Goal: Information Seeking & Learning: Find specific fact

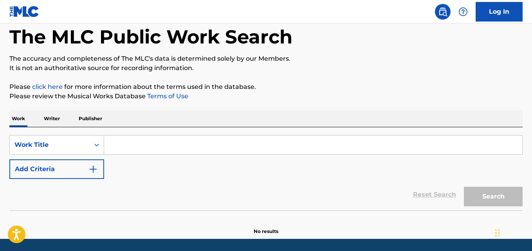
click at [89, 172] on img "Search Form" at bounding box center [93, 169] width 9 height 9
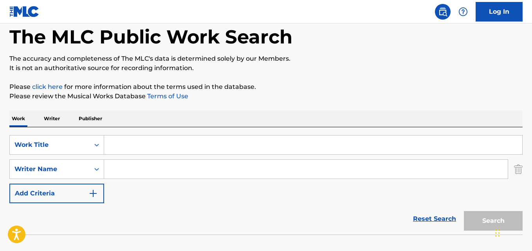
click at [130, 145] on input "Search Form" at bounding box center [313, 145] width 418 height 19
paste input "Los Anos Matan"
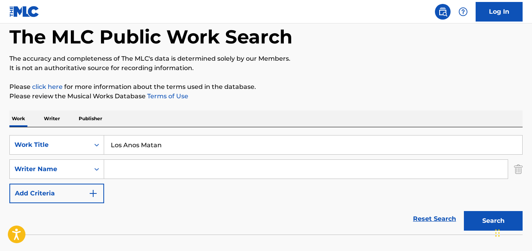
type input "Los Anos Matan"
click at [427, 176] on input "Search Form" at bounding box center [306, 169] width 404 height 19
paste input "[PERSON_NAME]"
type input "[PERSON_NAME]"
click at [464, 211] on button "Search" at bounding box center [493, 221] width 59 height 20
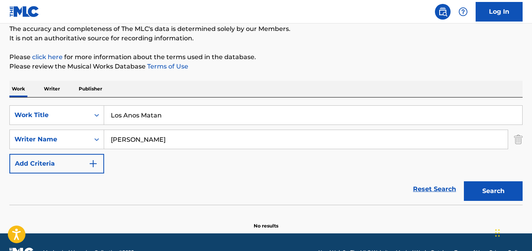
scroll to position [89, 0]
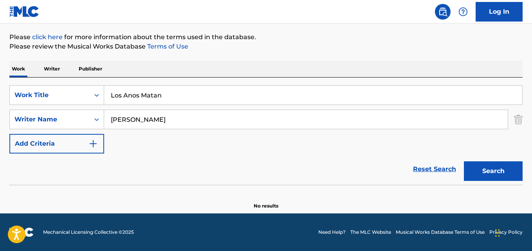
drag, startPoint x: 170, startPoint y: 94, endPoint x: 54, endPoint y: 81, distance: 117.4
click at [63, 81] on div "SearchWithCriteriabc178418-8579-424f-b952-2e096fef4eb6 Work Title Los Anos Mata…" at bounding box center [266, 131] width 514 height 107
click at [54, 81] on div "SearchWithCriteriabc178418-8579-424f-b952-2e096fef4eb6 Work Title Los Anos Mata…" at bounding box center [266, 131] width 514 height 107
drag, startPoint x: 169, startPoint y: 97, endPoint x: 84, endPoint y: 96, distance: 85.0
click at [84, 96] on div "SearchWithCriteriabc178418-8579-424f-b952-2e096fef4eb6 Work Title Los Anos Matan" at bounding box center [266, 95] width 514 height 20
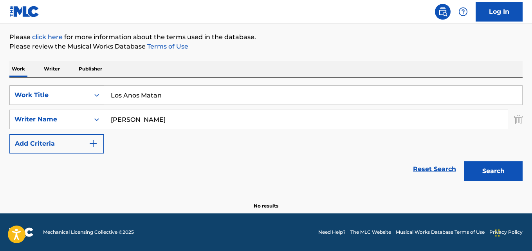
drag, startPoint x: 90, startPoint y: 107, endPoint x: 24, endPoint y: 102, distance: 66.3
click at [24, 102] on div "SearchWithCriteriabc178418-8579-424f-b952-2e096fef4eb6 Work Title Los Anos Mata…" at bounding box center [266, 119] width 514 height 68
drag, startPoint x: 166, startPoint y: 98, endPoint x: 2, endPoint y: 84, distance: 164.7
click at [9, 85] on div "SearchWithCriteriabc178418-8579-424f-b952-2e096fef4eb6 Work Title Los Anos Mata…" at bounding box center [266, 131] width 514 height 107
click at [3, 84] on div "The MLC Public Work Search The accuracy and completeness of The MLC's data is d…" at bounding box center [266, 81] width 532 height 255
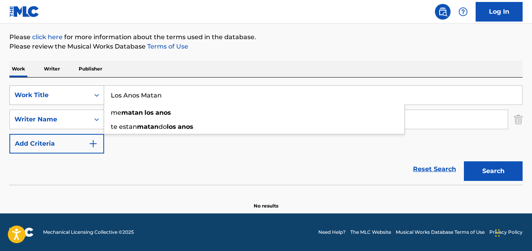
drag, startPoint x: 165, startPoint y: 100, endPoint x: 80, endPoint y: 94, distance: 85.6
click at [80, 94] on div "SearchWithCriteriabc178418-8579-424f-b952-2e096fef4eb6 Work Title Los Anos Mata…" at bounding box center [266, 95] width 514 height 20
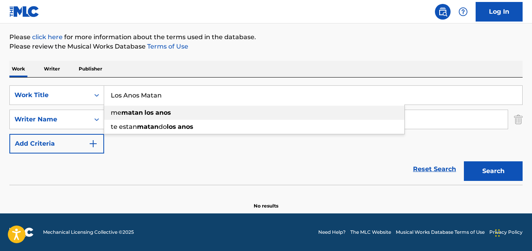
paste input "a Sortija"
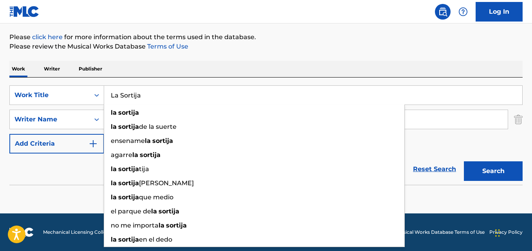
type input "La Sortija"
click at [320, 52] on div "The MLC Public Work Search The accuracy and completeness of The MLC's data is d…" at bounding box center [266, 81] width 532 height 255
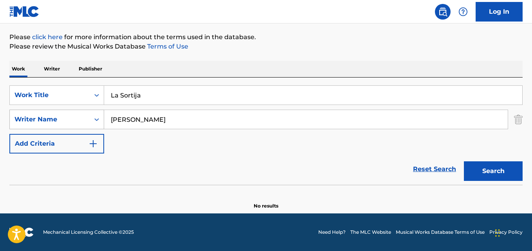
drag, startPoint x: 185, startPoint y: 121, endPoint x: 66, endPoint y: 116, distance: 118.4
click at [67, 116] on div "SearchWithCriteria81fcd671-bdfa-425e-9084-dde73b7e2bfe Writer Name [PERSON_NAME]" at bounding box center [266, 120] width 514 height 20
click at [66, 116] on div "Writer Name" at bounding box center [49, 119] width 71 height 9
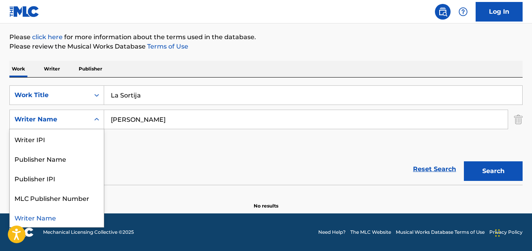
click at [169, 117] on input "[PERSON_NAME]" at bounding box center [306, 119] width 404 height 19
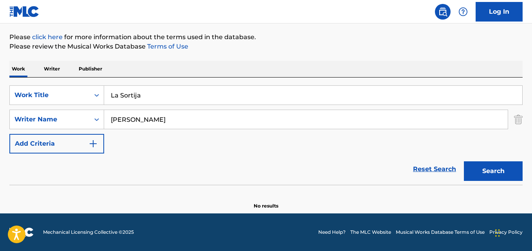
drag, startPoint x: 175, startPoint y: 120, endPoint x: 110, endPoint y: 121, distance: 65.1
click at [107, 121] on input "[PERSON_NAME]" at bounding box center [306, 119] width 404 height 19
paste input "[PERSON_NAME] M"
type input "[PERSON_NAME]"
click at [464, 161] on button "Search" at bounding box center [493, 171] width 59 height 20
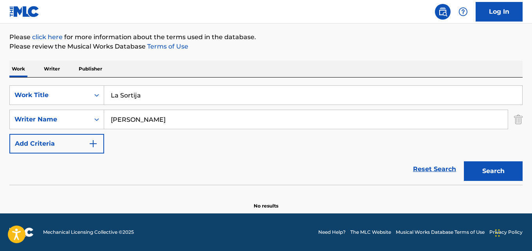
click at [0, 97] on div "The MLC Public Work Search The accuracy and completeness of The MLC's data is d…" at bounding box center [266, 81] width 532 height 255
drag, startPoint x: 153, startPoint y: 97, endPoint x: 80, endPoint y: 97, distance: 73.3
click at [83, 96] on div "SearchWithCriteriabc178418-8579-424f-b952-2e096fef4eb6 Work Title La Sortija" at bounding box center [266, 95] width 514 height 20
click at [80, 97] on div "Work Title" at bounding box center [49, 94] width 71 height 9
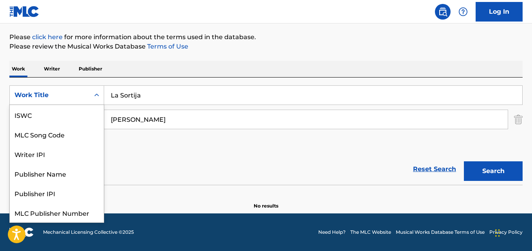
scroll to position [20, 0]
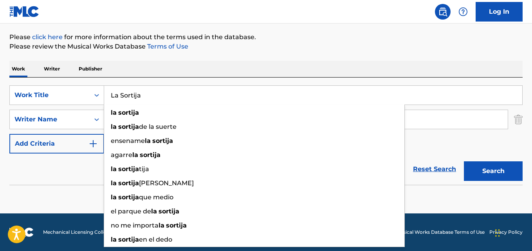
click at [145, 93] on input "La Sortija" at bounding box center [313, 95] width 418 height 19
drag, startPoint x: 147, startPoint y: 93, endPoint x: 105, endPoint y: 98, distance: 42.1
click at [105, 98] on input "La Sortija" at bounding box center [313, 95] width 418 height 19
paste input "[PERSON_NAME]"
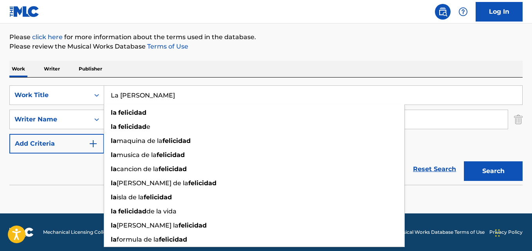
type input "La [PERSON_NAME]"
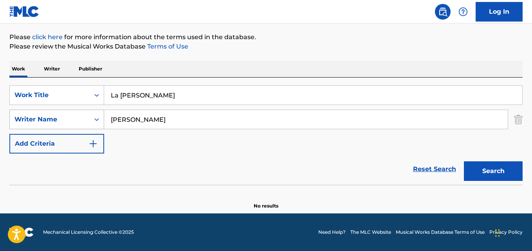
drag, startPoint x: 186, startPoint y: 116, endPoint x: 81, endPoint y: 117, distance: 104.2
click at [76, 113] on div "SearchWithCriteria81fcd671-bdfa-425e-9084-dde73b7e2bfe Writer Name [PERSON_NAME]" at bounding box center [266, 120] width 514 height 20
paste input "[PERSON_NAME], [PERSON_NAME]"
type input "[PERSON_NAME], [PERSON_NAME]"
click at [464, 161] on button "Search" at bounding box center [493, 171] width 59 height 20
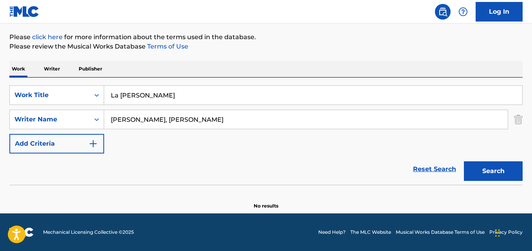
drag, startPoint x: 174, startPoint y: 98, endPoint x: 10, endPoint y: 82, distance: 165.3
click at [10, 82] on div "SearchWithCriteriabc178418-8579-424f-b952-2e096fef4eb6 Work Title La [PERSON_NA…" at bounding box center [266, 131] width 514 height 107
paste input "Porque Te Fuiste"
type input "Porque Te Fuiste"
drag, startPoint x: 200, startPoint y: 120, endPoint x: 23, endPoint y: 105, distance: 177.7
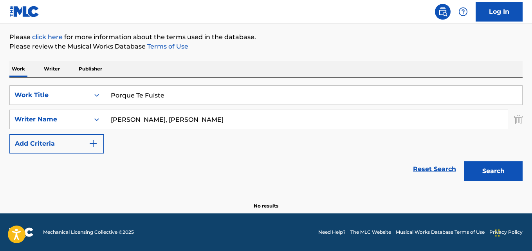
click at [23, 106] on div "SearchWithCriteriabc178418-8579-424f-b952-2e096fef4eb6 Work Title Porque Te Fui…" at bounding box center [266, 119] width 514 height 68
drag, startPoint x: 199, startPoint y: 123, endPoint x: 34, endPoint y: 114, distance: 164.8
click at [35, 112] on div "SearchWithCriteria81fcd671-bdfa-425e-9084-dde73b7e2bfe Writer Name [PERSON_NAME…" at bounding box center [266, 120] width 514 height 20
paste input "[PERSON_NAME]"
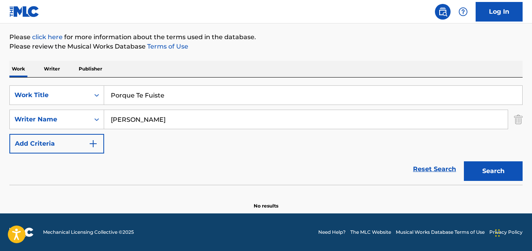
type input "[PERSON_NAME]"
click at [484, 170] on button "Search" at bounding box center [493, 171] width 59 height 20
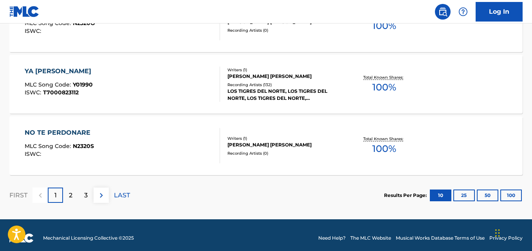
scroll to position [732, 0]
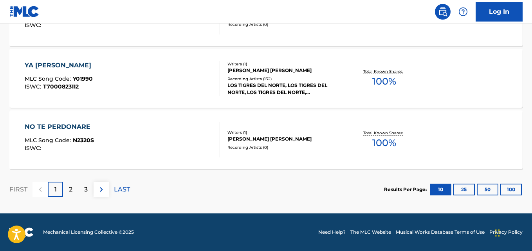
click at [510, 186] on button "100" at bounding box center [512, 190] width 22 height 12
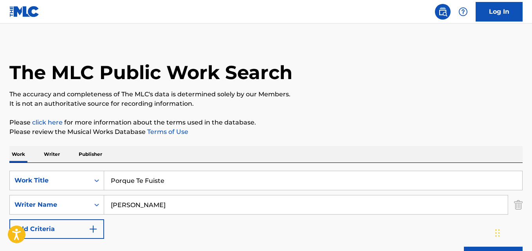
scroll to position [0, 0]
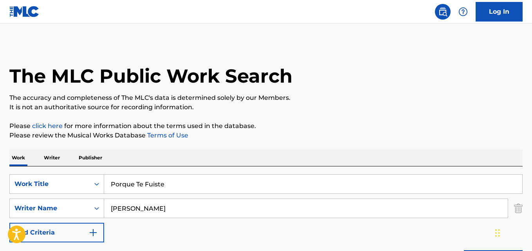
drag, startPoint x: 172, startPoint y: 185, endPoint x: 52, endPoint y: 172, distance: 120.6
click at [52, 172] on div "SearchWithCriteriabc178418-8579-424f-b952-2e096fef4eb6 Work Title Porque Te Fui…" at bounding box center [266, 220] width 514 height 107
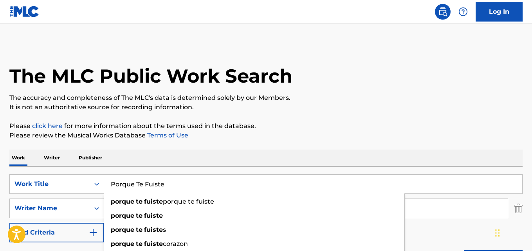
click at [385, 96] on p "The accuracy and completeness of The MLC's data is determined solely by our Mem…" at bounding box center [266, 97] width 514 height 9
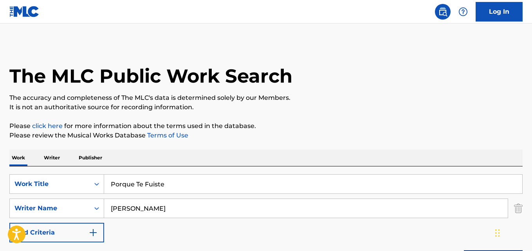
click at [177, 183] on input "Porque Te Fuiste" at bounding box center [313, 184] width 418 height 19
drag, startPoint x: 186, startPoint y: 186, endPoint x: 27, endPoint y: 183, distance: 158.7
click at [27, 183] on div "SearchWithCriteriabc178418-8579-424f-b952-2e096fef4eb6 Work Title Porque Te Fui…" at bounding box center [266, 184] width 514 height 20
paste input "El Carbonero"
type input "El Carbonero"
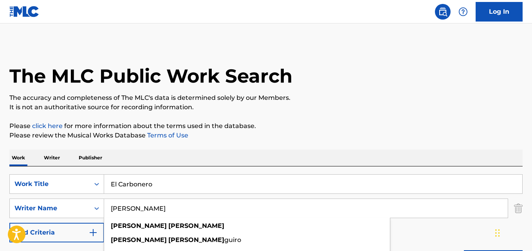
drag, startPoint x: 156, startPoint y: 214, endPoint x: 133, endPoint y: 213, distance: 22.7
click at [100, 210] on div "SearchWithCriteria81fcd671-bdfa-425e-9084-dde73b7e2bfe Writer Name [PERSON_NAME…" at bounding box center [266, 209] width 514 height 20
paste input "[PERSON_NAME]"
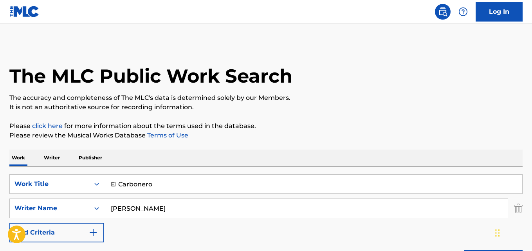
type input "[PERSON_NAME]"
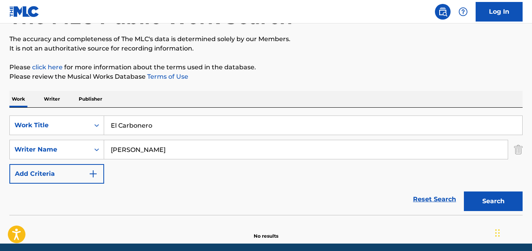
scroll to position [78, 0]
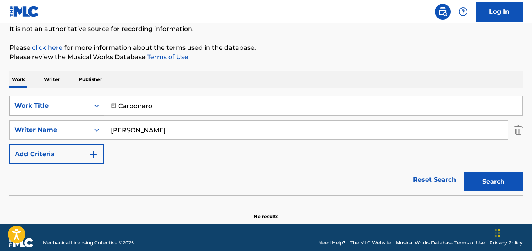
drag, startPoint x: 160, startPoint y: 105, endPoint x: 65, endPoint y: 98, distance: 95.1
click at [65, 98] on div "SearchWithCriteriabc178418-8579-424f-b952-2e096fef4eb6 Work Title El Carbonero" at bounding box center [266, 106] width 514 height 20
paste input "Chupando Mang"
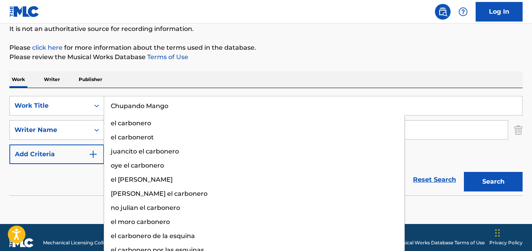
type input "Chupando Mango"
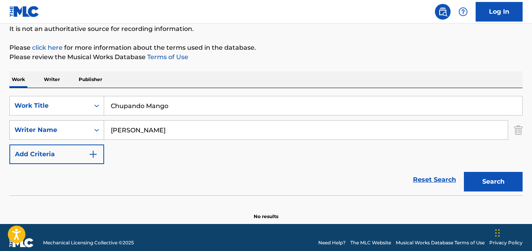
drag, startPoint x: 172, startPoint y: 128, endPoint x: 33, endPoint y: 122, distance: 139.6
click at [33, 122] on div "SearchWithCriteria81fcd671-bdfa-425e-9084-dde73b7e2bfe Writer Name [PERSON_NAME]" at bounding box center [266, 130] width 514 height 20
paste input "[PERSON_NAME]"
type input "[PERSON_NAME]"
click at [464, 172] on button "Search" at bounding box center [493, 182] width 59 height 20
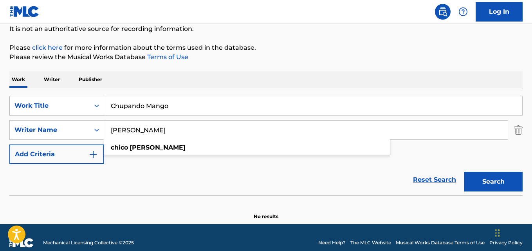
drag, startPoint x: 74, startPoint y: 100, endPoint x: 68, endPoint y: 100, distance: 5.9
click at [68, 100] on div "SearchWithCriteriabc178418-8579-424f-b952-2e096fef4eb6 Work Title Chupando Mango" at bounding box center [266, 106] width 514 height 20
paste input "Vuelve"
type input "Vuelve"
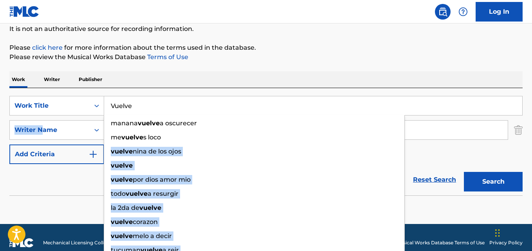
drag, startPoint x: 188, startPoint y: 137, endPoint x: 42, endPoint y: 116, distance: 147.6
click at [42, 116] on div "SearchWithCriteriabc178418-8579-424f-b952-2e096fef4eb6 Work Title Vuelve manana…" at bounding box center [266, 130] width 514 height 68
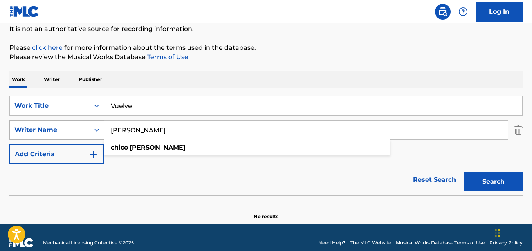
drag, startPoint x: 177, startPoint y: 132, endPoint x: 36, endPoint y: 127, distance: 141.1
click at [36, 127] on div "SearchWithCriteria81fcd671-bdfa-425e-9084-dde73b7e2bfe Writer Name [PERSON_NAME…" at bounding box center [266, 130] width 514 height 20
paste input "D.R."
type input "D.R."
click at [464, 172] on button "Search" at bounding box center [493, 182] width 59 height 20
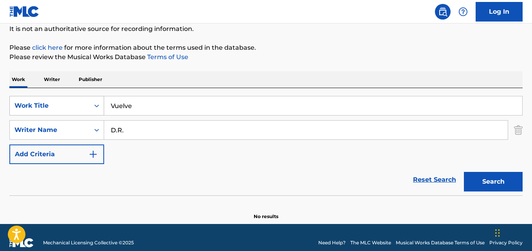
drag, startPoint x: 152, startPoint y: 107, endPoint x: 62, endPoint y: 107, distance: 90.1
click at [63, 107] on div "SearchWithCriteriabc178418-8579-424f-b952-2e096fef4eb6 Work Title Vuelve" at bounding box center [266, 106] width 514 height 20
paste input "Senza Filtri"
type input "Senza Filtri"
drag, startPoint x: 132, startPoint y: 130, endPoint x: 60, endPoint y: 130, distance: 72.1
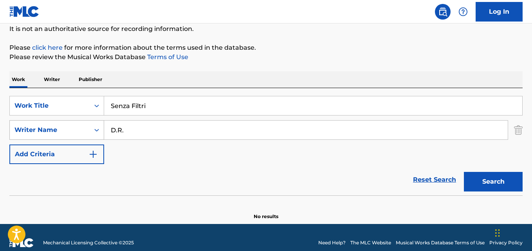
click at [60, 130] on div "SearchWithCriteria81fcd671-bdfa-425e-9084-dde73b7e2bfe Writer Name D.R." at bounding box center [266, 130] width 514 height 20
paste input "[PERSON_NAME]"
type input "[PERSON_NAME]"
click at [464, 172] on button "Search" at bounding box center [493, 182] width 59 height 20
click at [74, 103] on div "SearchWithCriteriabc178418-8579-424f-b952-2e096fef4eb6 Work Title Senza Filtri" at bounding box center [266, 106] width 514 height 20
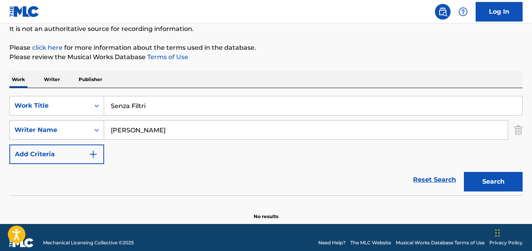
drag, startPoint x: 202, startPoint y: 134, endPoint x: 66, endPoint y: 129, distance: 135.6
click at [66, 129] on div "SearchWithCriteria81fcd671-bdfa-425e-9084-dde73b7e2bfe Writer Name [PERSON_NAME]" at bounding box center [266, 130] width 514 height 20
drag, startPoint x: 155, startPoint y: 110, endPoint x: 59, endPoint y: 105, distance: 95.7
click at [60, 105] on div "SearchWithCriteriabc178418-8579-424f-b952-2e096fef4eb6 Work Title Senza Filtri" at bounding box center [266, 106] width 514 height 20
paste input "hiva’s Home"
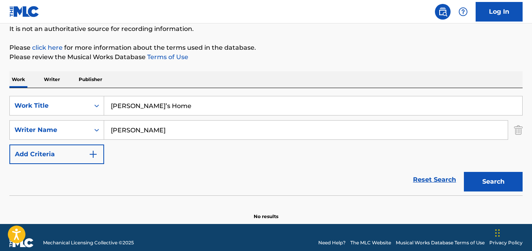
type input "[PERSON_NAME]’s Home"
drag, startPoint x: 190, startPoint y: 129, endPoint x: 42, endPoint y: 119, distance: 148.1
click at [43, 119] on div "SearchWithCriteriabc178418-8579-424f-b952-2e096fef4eb6 Work Title [PERSON_NAME]…" at bounding box center [266, 130] width 514 height 68
paste input "[PERSON_NAME]"
type input "[PERSON_NAME]"
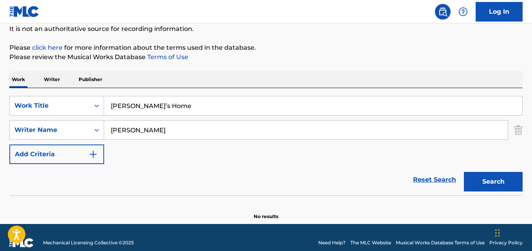
click at [464, 172] on button "Search" at bounding box center [493, 182] width 59 height 20
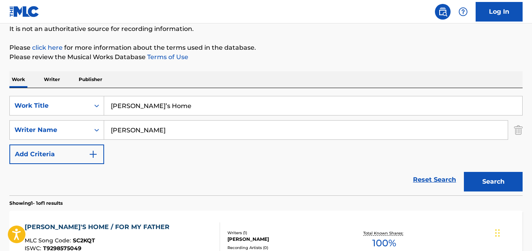
scroll to position [118, 0]
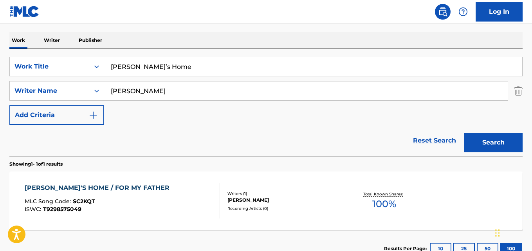
click at [94, 189] on div "[PERSON_NAME]'S HOME / FOR MY FATHER" at bounding box center [99, 187] width 149 height 9
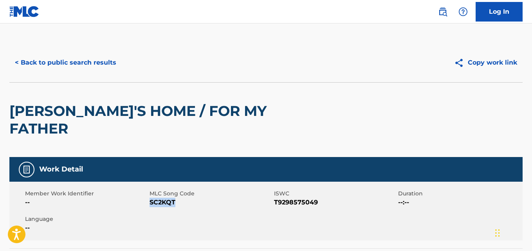
drag, startPoint x: 182, startPoint y: 185, endPoint x: 150, endPoint y: 186, distance: 32.1
click at [150, 198] on span "SC2KQT" at bounding box center [211, 202] width 123 height 9
copy span "SC2KQT"
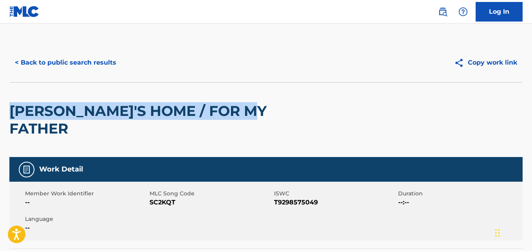
drag, startPoint x: 257, startPoint y: 107, endPoint x: 5, endPoint y: 110, distance: 251.5
copy h2 "[PERSON_NAME]'S HOME / FOR MY FATHER"
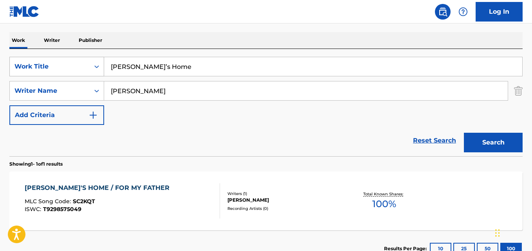
drag, startPoint x: 158, startPoint y: 71, endPoint x: 77, endPoint y: 65, distance: 81.7
click at [77, 65] on div "SearchWithCriteriabc178418-8579-424f-b952-2e096fef4eb6 Work Title [PERSON_NAME]…" at bounding box center [266, 67] width 514 height 20
click at [77, 65] on div "Work Title" at bounding box center [49, 66] width 71 height 9
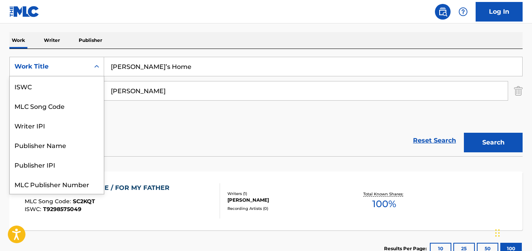
paste input "Search Form"
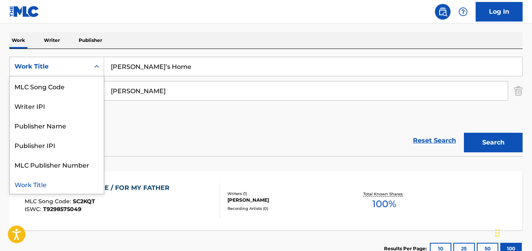
click at [158, 66] on input "[PERSON_NAME]’s Home" at bounding box center [313, 66] width 418 height 19
drag, startPoint x: 158, startPoint y: 66, endPoint x: 166, endPoint y: 66, distance: 7.8
click at [158, 66] on input "[PERSON_NAME]’s Home" at bounding box center [313, 66] width 418 height 19
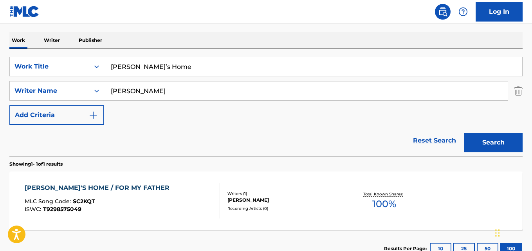
click at [158, 67] on input "[PERSON_NAME]’s Home" at bounding box center [313, 66] width 418 height 19
drag, startPoint x: 172, startPoint y: 72, endPoint x: 109, endPoint y: 71, distance: 63.9
click at [109, 71] on input "[PERSON_NAME]’s Home" at bounding box center [313, 66] width 418 height 19
paste input "Encor"
type input "[MEDICAL_DATA]"
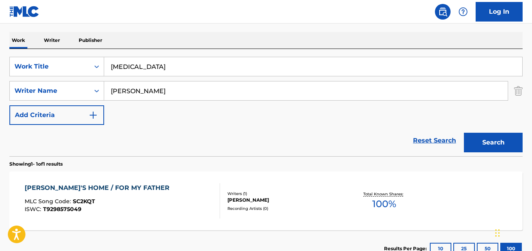
drag, startPoint x: 181, startPoint y: 96, endPoint x: 184, endPoint y: 100, distance: 5.0
click at [101, 96] on div "SearchWithCriteria81fcd671-bdfa-425e-9084-dde73b7e2bfe Writer Name [PERSON_NAME]" at bounding box center [266, 91] width 514 height 20
paste input "[PERSON_NAME]"
type input "[PERSON_NAME]"
click at [464, 133] on button "Search" at bounding box center [493, 143] width 59 height 20
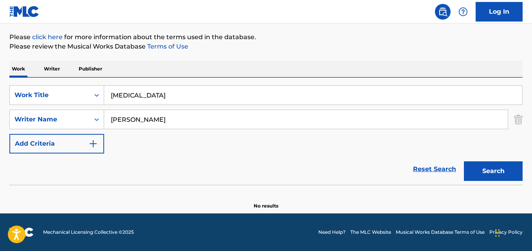
scroll to position [89, 0]
drag, startPoint x: 141, startPoint y: 94, endPoint x: 90, endPoint y: 93, distance: 50.9
click at [90, 93] on div "SearchWithCriteriabc178418-8579-424f-b952-2e096fef4eb6 Work Title [MEDICAL_DATA]" at bounding box center [266, 95] width 514 height 20
paste input "Up 'N' Higher"
type input "Up 'N' Higher"
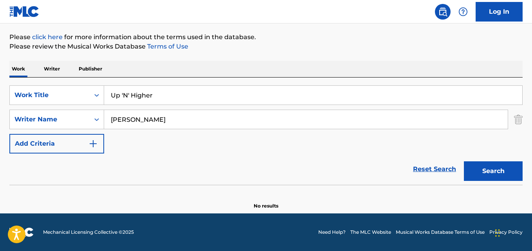
click at [464, 161] on button "Search" at bounding box center [493, 171] width 59 height 20
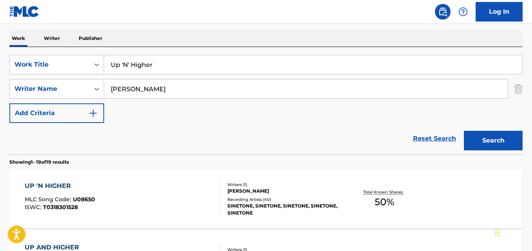
scroll to position [128, 0]
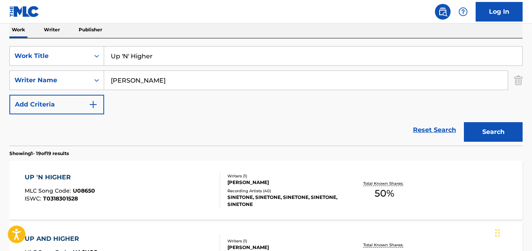
click at [151, 171] on div "UP 'N HIGHER MLC Song Code : U08650 ISWC : T0318301528 Writers ( 1 ) [PERSON_NA…" at bounding box center [266, 190] width 514 height 59
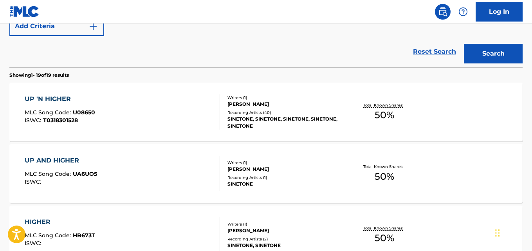
scroll to position [246, 0]
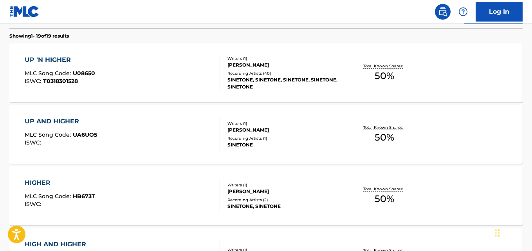
click at [91, 73] on span "U08650" at bounding box center [84, 73] width 22 height 7
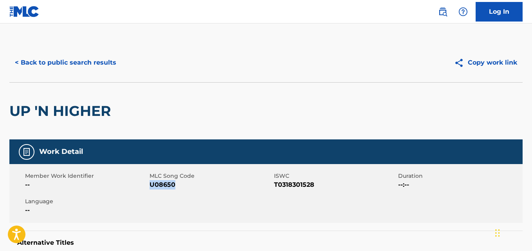
drag, startPoint x: 181, startPoint y: 185, endPoint x: 151, endPoint y: 188, distance: 30.3
click at [151, 188] on span "U08650" at bounding box center [211, 184] width 123 height 9
copy span "U08650"
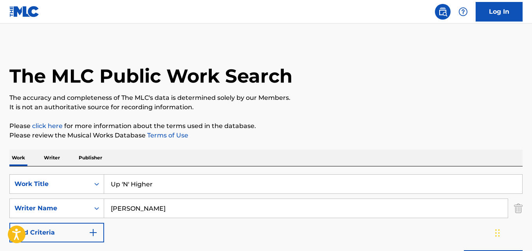
drag, startPoint x: 159, startPoint y: 185, endPoint x: 68, endPoint y: 170, distance: 92.6
click at [68, 170] on div "SearchWithCriteriabc178418-8579-424f-b952-2e096fef4eb6 Work Title Up 'N' Higher…" at bounding box center [266, 220] width 514 height 107
drag, startPoint x: 157, startPoint y: 189, endPoint x: 108, endPoint y: 181, distance: 49.3
click at [93, 181] on div "SearchWithCriteriabc178418-8579-424f-b952-2e096fef4eb6 Work Title Up 'N' Higher" at bounding box center [266, 184] width 514 height 20
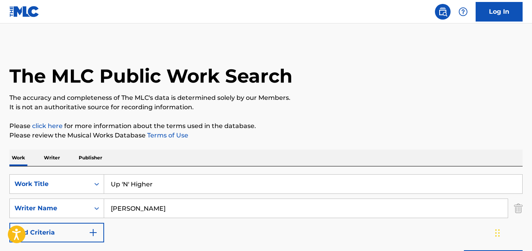
paste input "De dag door [PERSON_NAME] ontvangen"
type input "De dag door [PERSON_NAME] ontvangen"
drag, startPoint x: 163, startPoint y: 204, endPoint x: 30, endPoint y: 204, distance: 132.4
click at [30, 204] on div "SearchWithCriteria81fcd671-bdfa-425e-9084-dde73b7e2bfe Writer Name [PERSON_NAME]" at bounding box center [266, 209] width 514 height 20
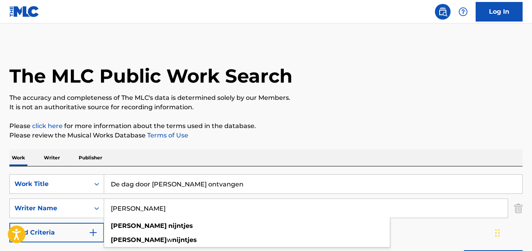
drag, startPoint x: 156, startPoint y: 208, endPoint x: 54, endPoint y: 197, distance: 103.3
click at [54, 197] on div "SearchWithCriteriabc178418-8579-424f-b952-2e096fef4eb6 Work Title De dag door […" at bounding box center [266, 208] width 514 height 68
paste input "[PERSON_NAME]"
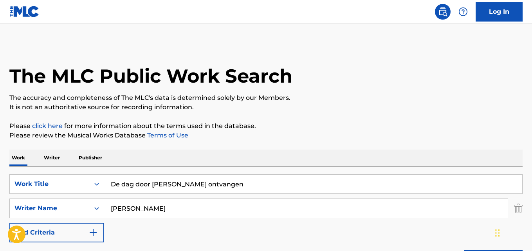
type input "[PERSON_NAME]"
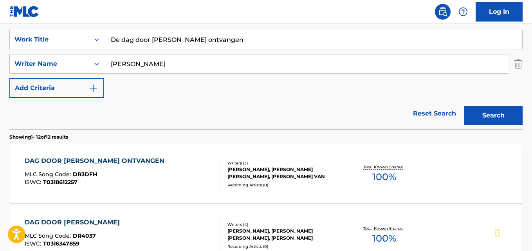
scroll to position [157, 0]
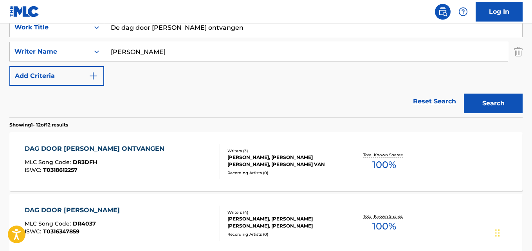
click at [166, 157] on div "DAG DOOR [PERSON_NAME] ONTVANGEN MLC Song Code : DR3DFH ISWC : T0318612257" at bounding box center [122, 161] width 195 height 35
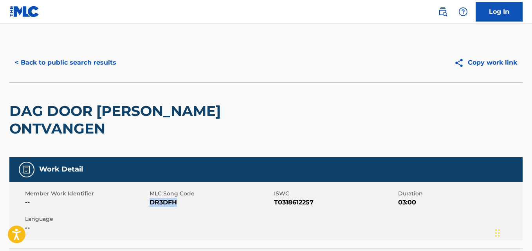
drag, startPoint x: 182, startPoint y: 186, endPoint x: 151, endPoint y: 184, distance: 31.4
click at [151, 198] on span "DR3DFH" at bounding box center [211, 202] width 123 height 9
copy span "DR3DFH"
